Goal: Information Seeking & Learning: Learn about a topic

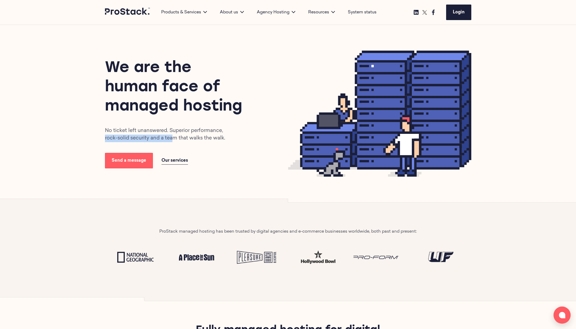
drag, startPoint x: 97, startPoint y: 140, endPoint x: 189, endPoint y: 142, distance: 92.1
click at [184, 142] on div "We are the human face of managed hosting No ticket left unanswered. Superior pe…" at bounding box center [288, 113] width 576 height 177
click at [189, 142] on div "We are the human face of managed hosting No ticket left unanswered. Superior pe…" at bounding box center [196, 114] width 183 height 110
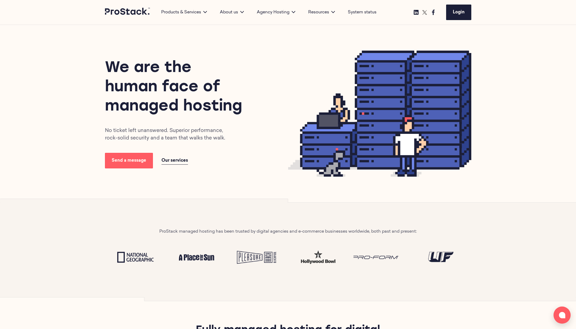
click at [180, 162] on span "Our services" at bounding box center [174, 160] width 27 height 4
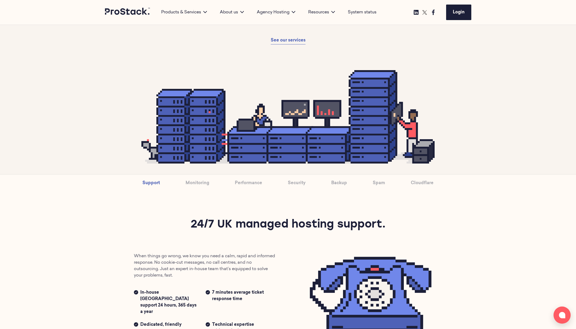
scroll to position [189, 0]
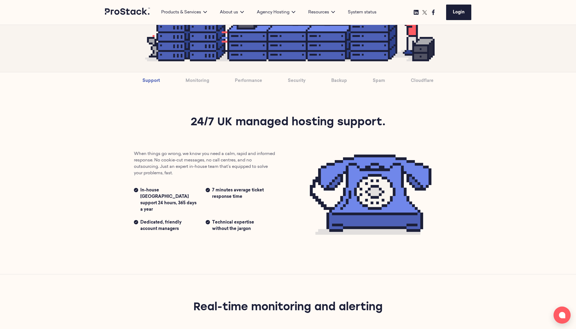
click at [303, 81] on link "Security" at bounding box center [297, 80] width 18 height 17
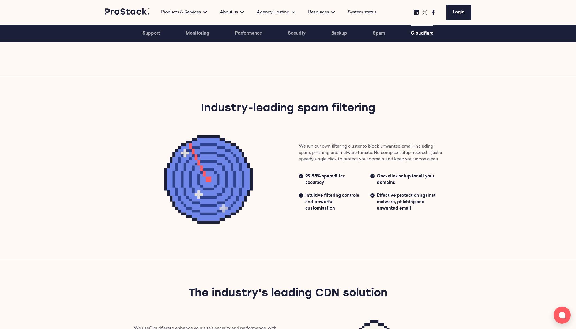
scroll to position [1032, 0]
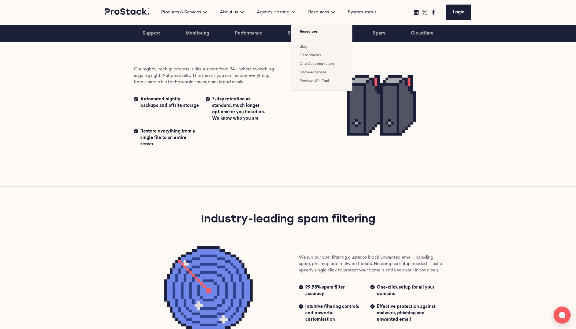
click at [311, 8] on div "Resources Resources Blog Case studies Cito Documentation Knowledgebase Preview …" at bounding box center [322, 12] width 40 height 25
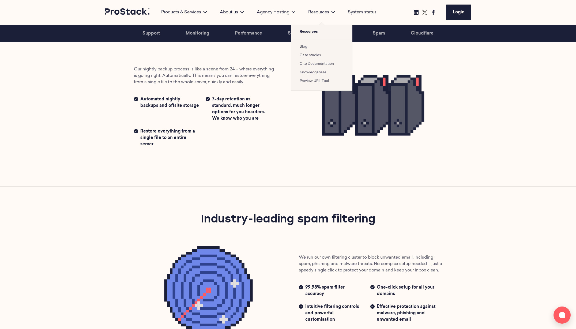
click at [313, 63] on link "Cito Documentation" at bounding box center [317, 63] width 34 height 3
